Goal: Task Accomplishment & Management: Manage account settings

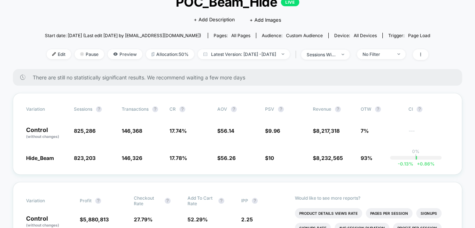
scroll to position [57, 0]
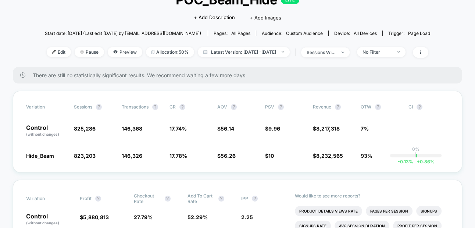
click at [255, 44] on div "< Back to all live experiences POC_Beam_Hide LIVE Click to edit experience deta…" at bounding box center [237, 24] width 385 height 86
click at [254, 47] on span "Latest Version: [DATE] - [DATE]" at bounding box center [244, 52] width 92 height 10
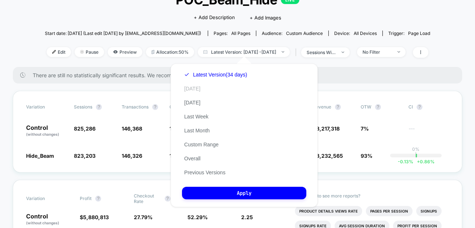
click at [192, 87] on button "[DATE]" at bounding box center [192, 88] width 21 height 7
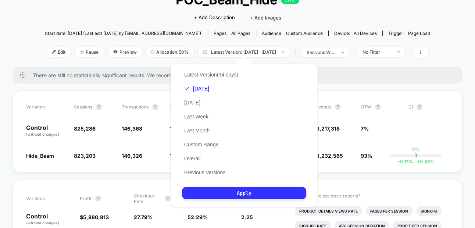
click at [208, 194] on button "Apply" at bounding box center [244, 193] width 124 height 12
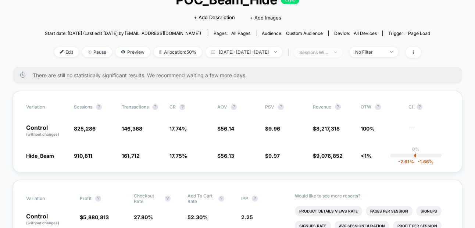
click at [340, 50] on span "sessions with impression" at bounding box center [318, 52] width 49 height 10
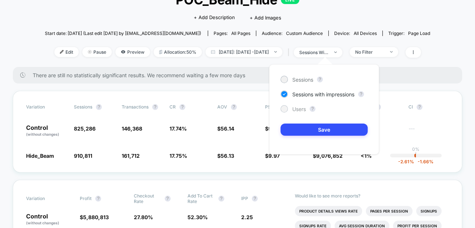
click at [293, 107] on span "Users" at bounding box center [299, 109] width 14 height 6
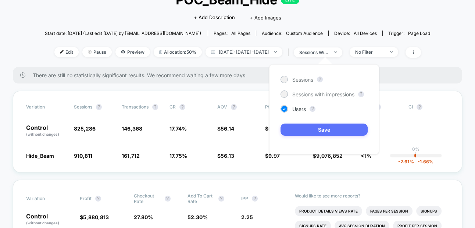
click at [293, 134] on button "Save" at bounding box center [323, 130] width 87 height 12
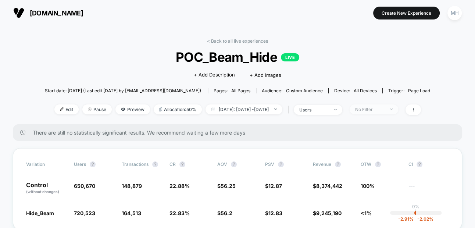
click at [364, 108] on span "No Filter" at bounding box center [374, 109] width 49 height 10
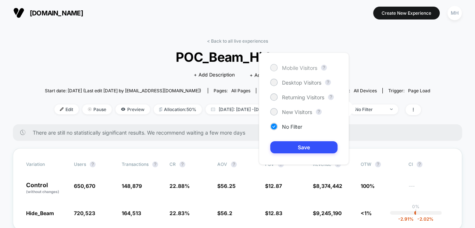
click at [270, 65] on div "Mobile Visitors" at bounding box center [293, 67] width 47 height 7
click at [293, 148] on button "Save" at bounding box center [303, 147] width 67 height 12
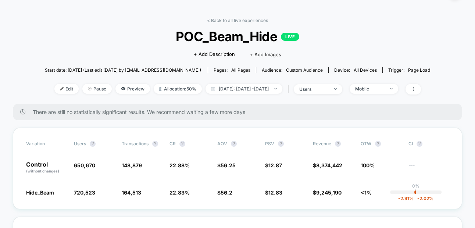
scroll to position [27, 0]
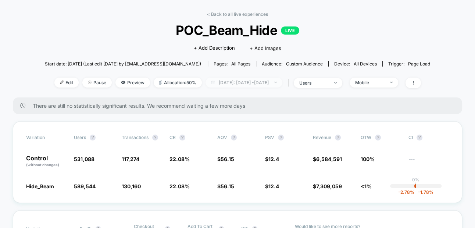
click at [280, 84] on span "[DATE]: [DATE] - [DATE]" at bounding box center [243, 83] width 77 height 10
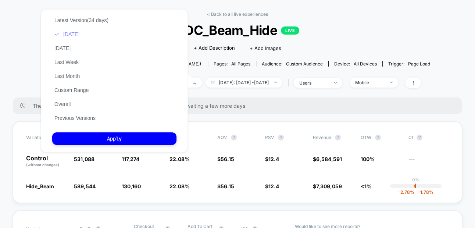
click at [66, 37] on div "Latest Version (34 days) [DATE] [DATE] Last Week Last Month Custom Range Overal…" at bounding box center [81, 69] width 58 height 112
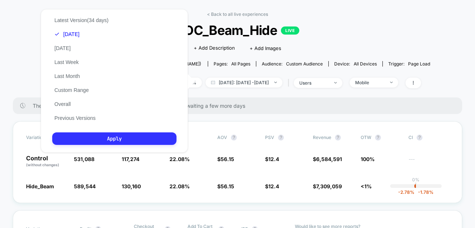
click at [95, 144] on button "Apply" at bounding box center [114, 138] width 124 height 12
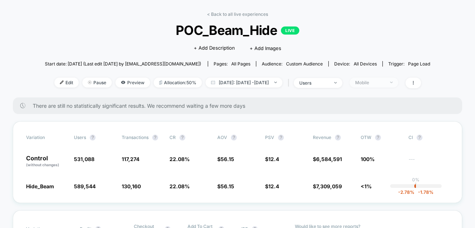
click at [377, 83] on div "Mobile" at bounding box center [369, 83] width 29 height 6
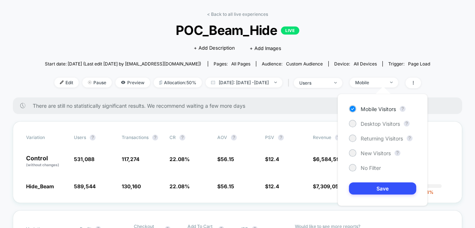
click at [359, 117] on div "Mobile Visitors ? Desktop Visitors ? Returning Visitors ? New Visitors ? No Fil…" at bounding box center [382, 150] width 90 height 112
click at [359, 128] on div "Mobile Visitors ? Desktop Visitors ? Returning Visitors ? New Visitors ? No Fil…" at bounding box center [382, 150] width 90 height 112
click at [359, 124] on div "Desktop Visitors" at bounding box center [374, 123] width 51 height 7
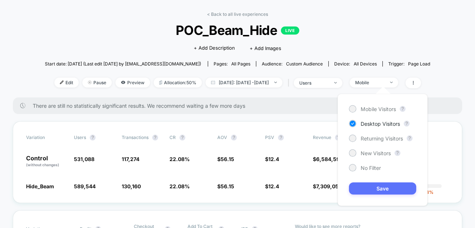
click at [361, 190] on button "Save" at bounding box center [382, 188] width 67 height 12
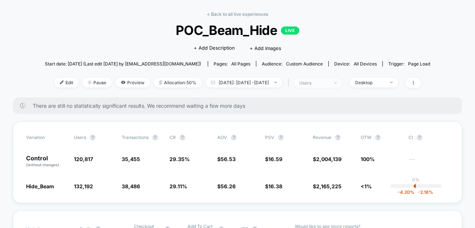
click at [329, 84] on div "users" at bounding box center [313, 83] width 29 height 6
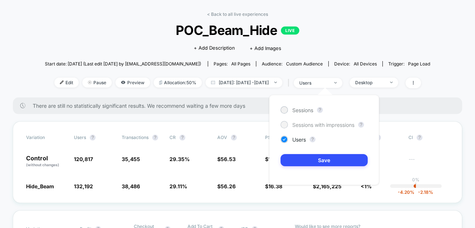
click at [304, 125] on span "Sessions with impressions" at bounding box center [323, 125] width 62 height 6
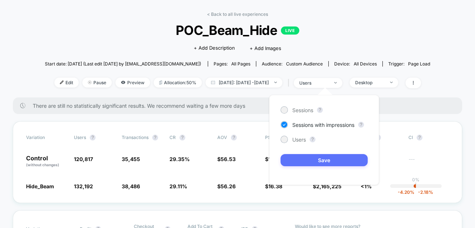
click at [302, 165] on button "Save" at bounding box center [323, 160] width 87 height 12
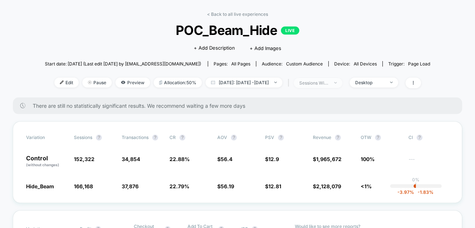
click at [316, 80] on div "sessions with impression" at bounding box center [313, 83] width 29 height 6
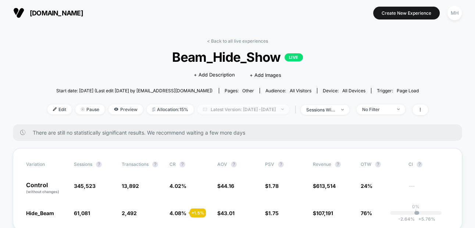
click at [225, 107] on span "Latest Version: Jul 8, 2025 - Oct 10, 2025" at bounding box center [243, 109] width 92 height 10
select select "*"
select select "****"
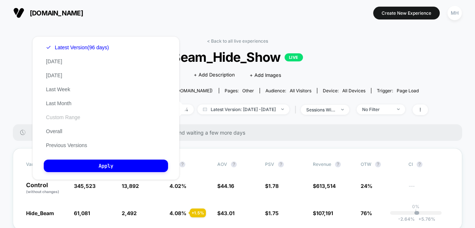
click at [55, 115] on button "Custom Range" at bounding box center [63, 117] width 39 height 7
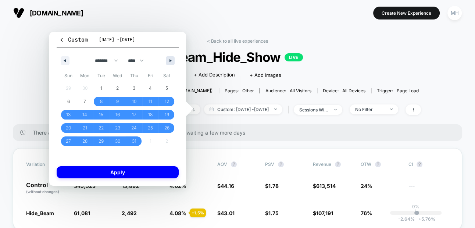
click at [167, 60] on button "button" at bounding box center [170, 60] width 9 height 9
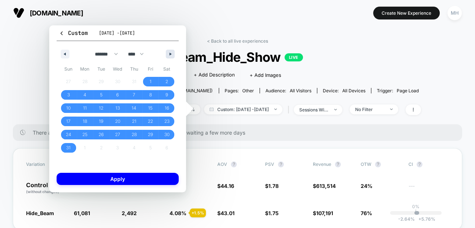
click at [167, 60] on div "******* ******** ***** ***** *** **** **** ****** ********* ******* ******** **…" at bounding box center [118, 52] width 122 height 22
click at [169, 58] on div "******* ******** ***** ***** *** **** **** ****** ********* ******* ******** **…" at bounding box center [118, 52] width 122 height 22
click at [169, 56] on button "button" at bounding box center [170, 54] width 9 height 9
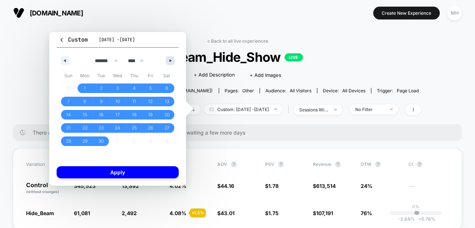
click at [169, 56] on button "button" at bounding box center [170, 60] width 9 height 9
select select "*"
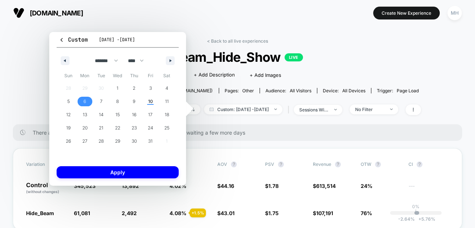
click at [85, 99] on span "6" at bounding box center [84, 101] width 3 height 13
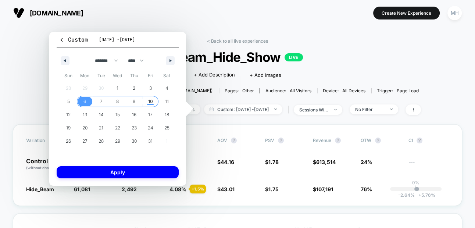
click at [155, 100] on span "10" at bounding box center [150, 102] width 17 height 10
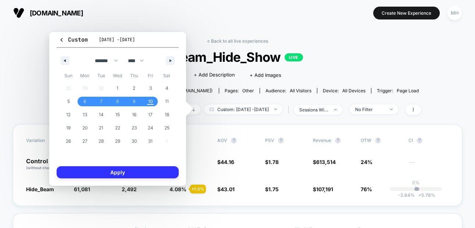
click at [131, 171] on button "Apply" at bounding box center [118, 172] width 122 height 12
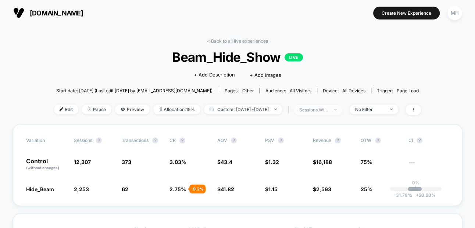
click at [317, 110] on div "sessions with impression" at bounding box center [313, 110] width 29 height 6
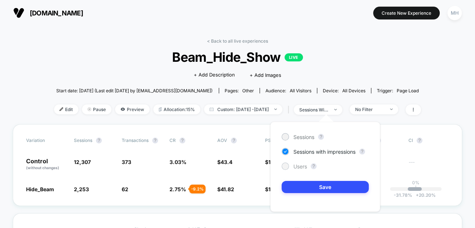
click at [303, 165] on span "Users" at bounding box center [300, 166] width 14 height 6
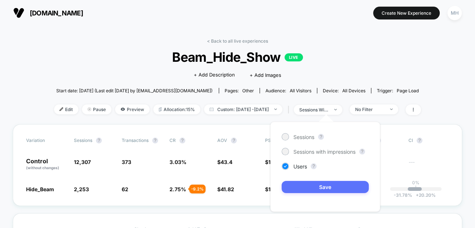
click at [303, 185] on button "Save" at bounding box center [325, 187] width 87 height 12
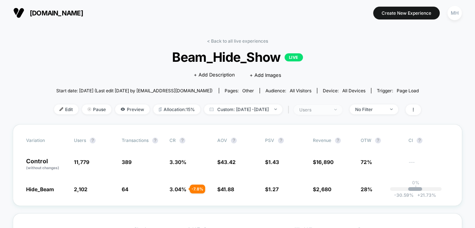
click at [329, 110] on div "users" at bounding box center [313, 110] width 29 height 6
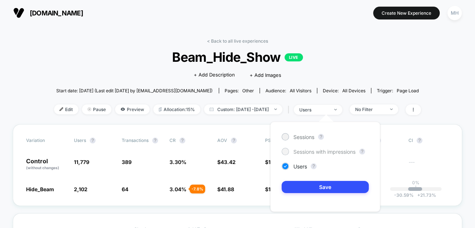
click at [302, 151] on span "Sessions with impressions" at bounding box center [324, 151] width 62 height 6
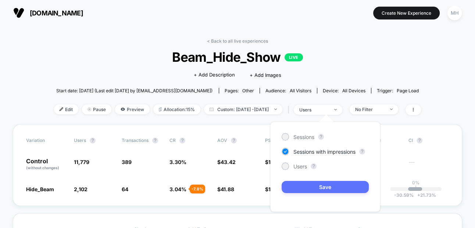
click at [302, 183] on button "Save" at bounding box center [325, 187] width 87 height 12
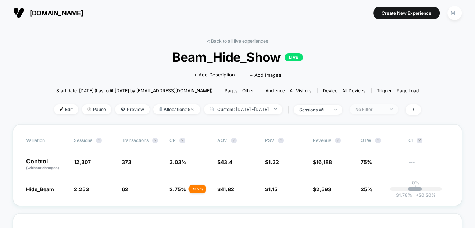
click at [397, 106] on span "No Filter" at bounding box center [374, 109] width 49 height 10
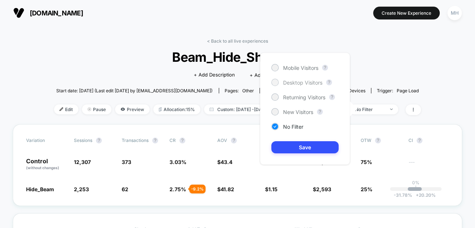
click at [305, 86] on div "Mobile Visitors ? Desktop Visitors ? Returning Visitors ? New Visitors ? No Fil…" at bounding box center [305, 109] width 90 height 112
click at [305, 83] on span "Desktop Visitors" at bounding box center [302, 82] width 39 height 6
click at [306, 146] on button "Save" at bounding box center [304, 147] width 67 height 12
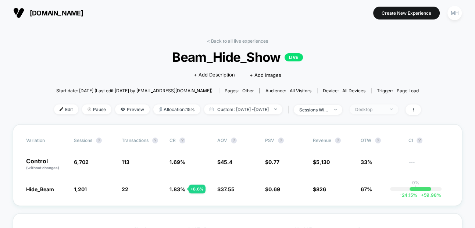
click at [382, 105] on span "Desktop" at bounding box center [374, 109] width 49 height 10
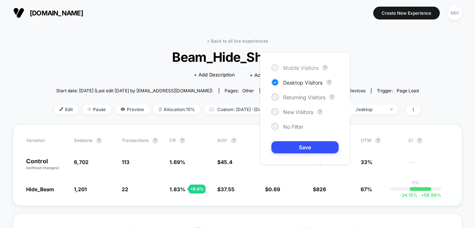
click at [313, 65] on span "Mobile Visitors" at bounding box center [300, 68] width 35 height 6
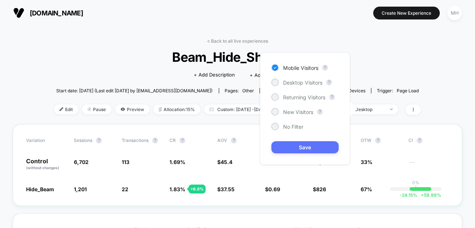
click at [310, 141] on button "Save" at bounding box center [304, 147] width 67 height 12
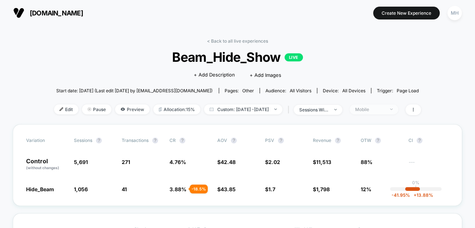
click at [381, 107] on div "Mobile" at bounding box center [369, 110] width 29 height 6
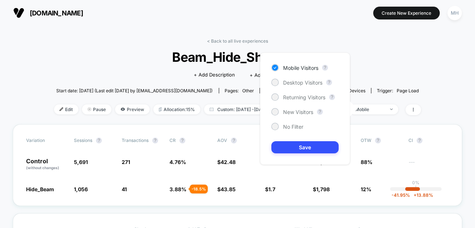
click at [108, 42] on div "< Back to all live experiences Beam_Hide_Show LIVE Click to edit experience det…" at bounding box center [237, 81] width 367 height 86
